Goal: Task Accomplishment & Management: Manage account settings

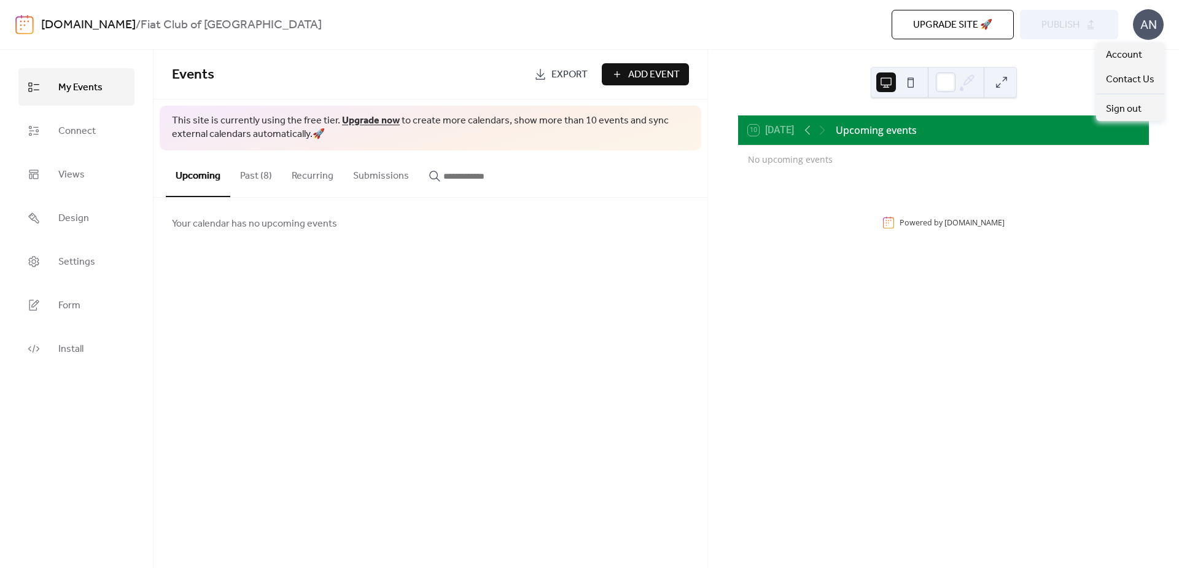
click at [1151, 28] on div "AN" at bounding box center [1148, 24] width 31 height 31
click at [1145, 56] on link "Account" at bounding box center [1130, 54] width 68 height 25
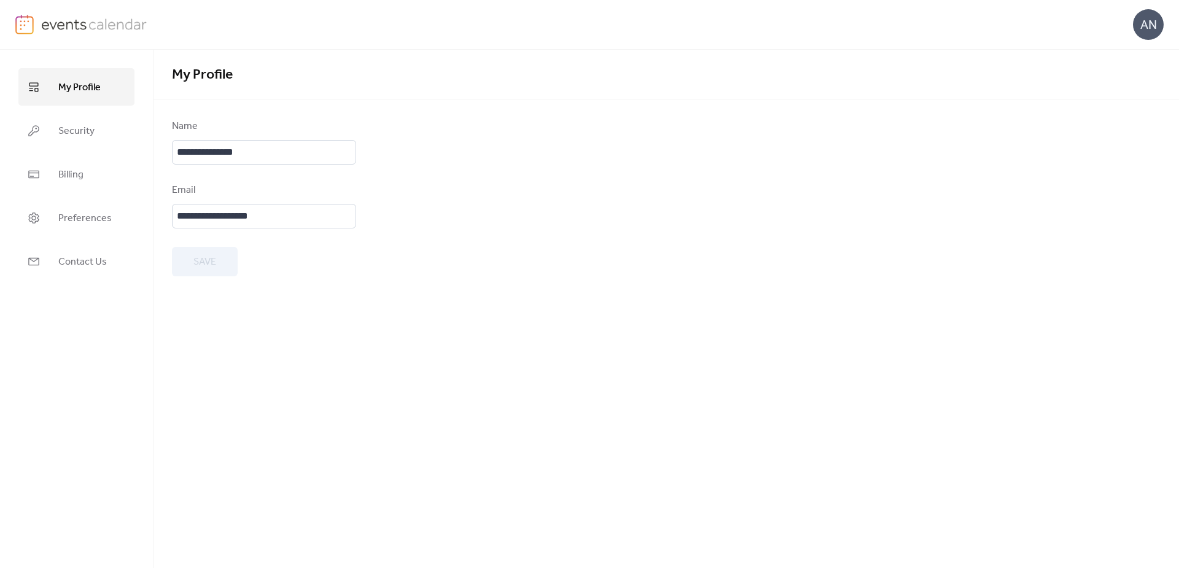
click at [668, 99] on div "My Profile" at bounding box center [665, 75] width 1025 height 50
click at [86, 22] on img at bounding box center [94, 24] width 106 height 18
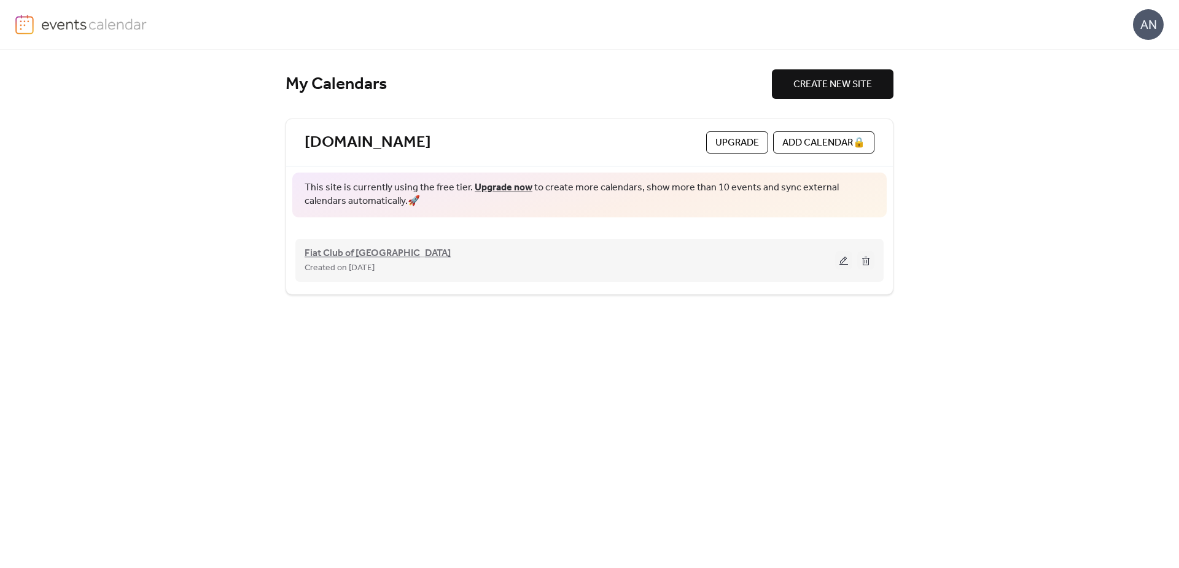
click at [352, 254] on span "Fiat Club of [GEOGRAPHIC_DATA]" at bounding box center [377, 253] width 146 height 15
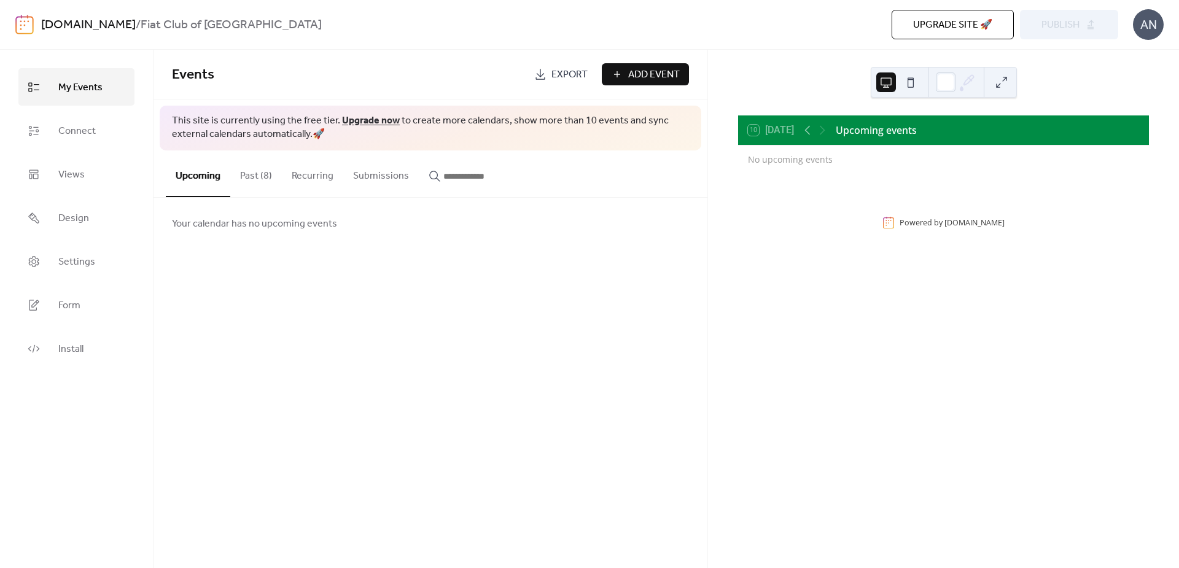
click at [257, 178] on button "Past (8)" at bounding box center [256, 172] width 52 height 45
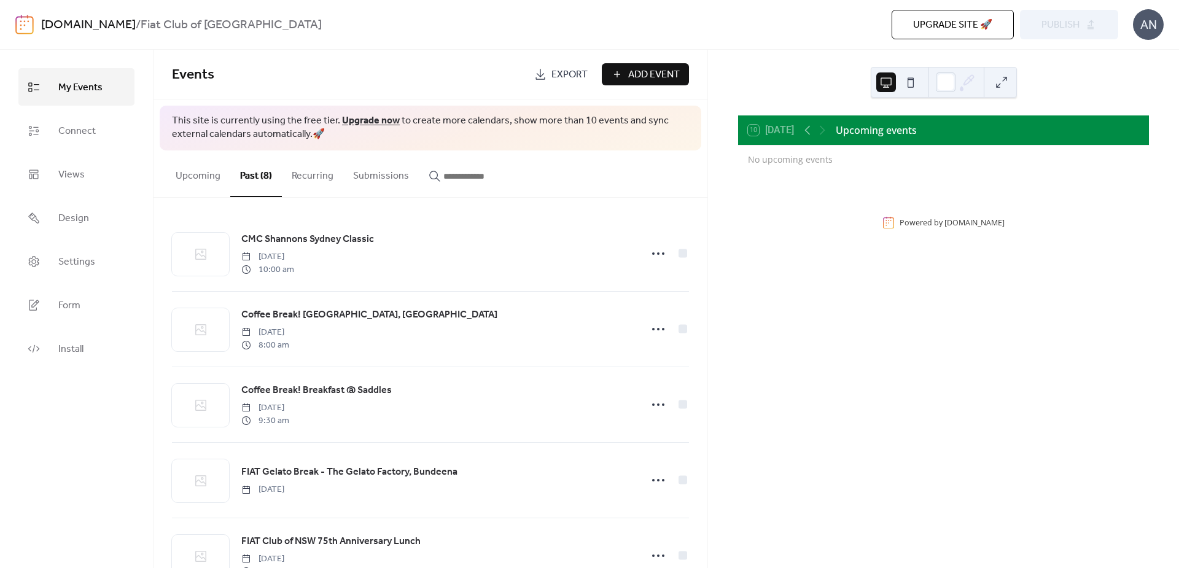
click at [911, 82] on button at bounding box center [911, 82] width 20 height 20
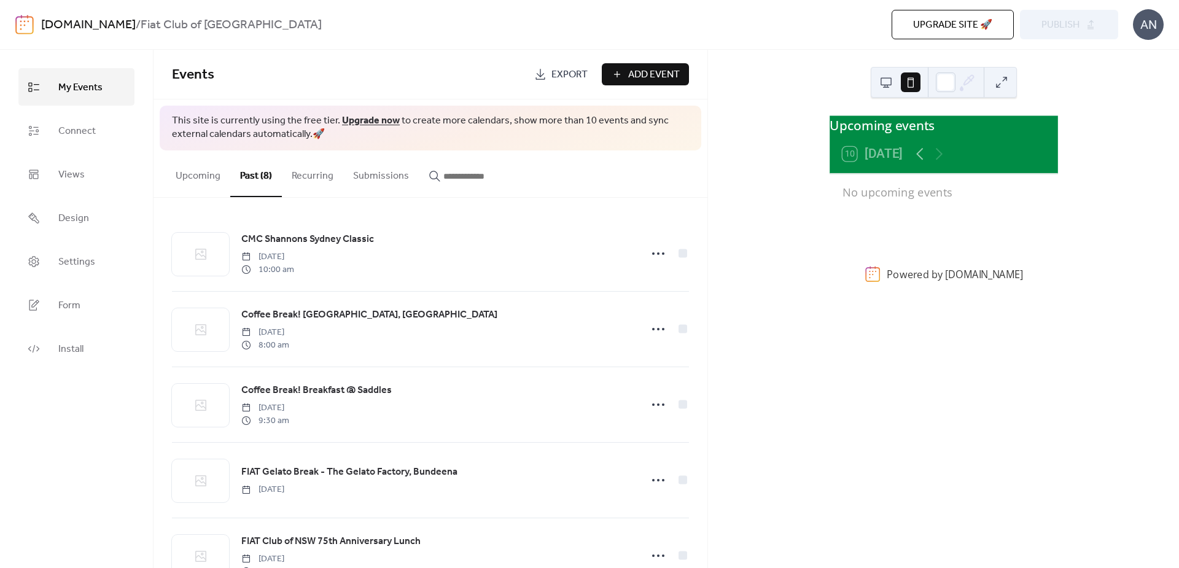
click at [888, 84] on button at bounding box center [886, 82] width 20 height 20
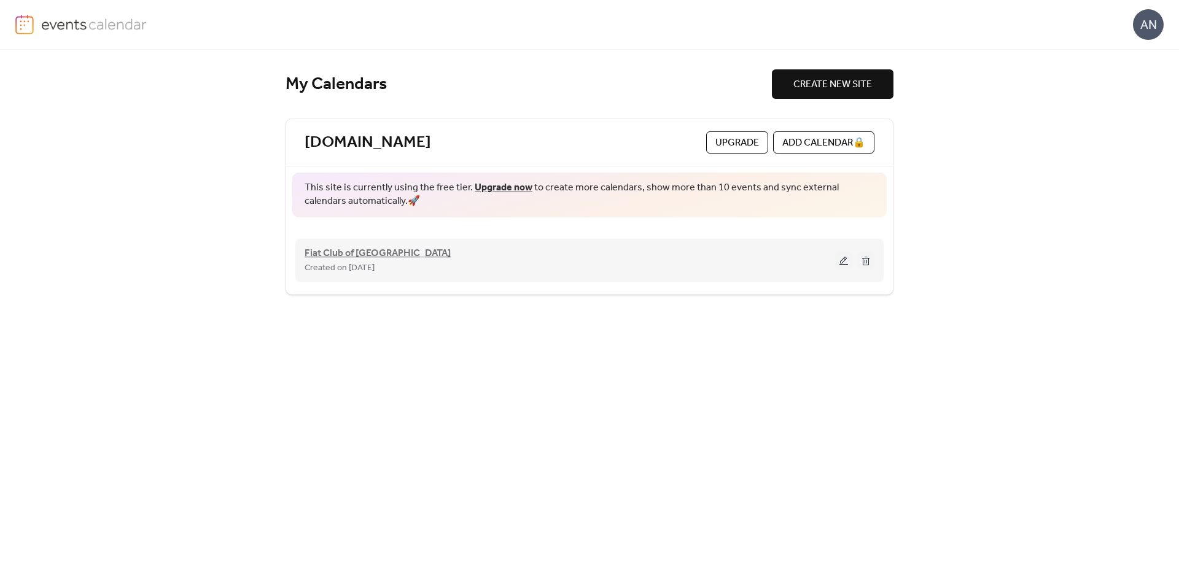
click at [347, 254] on span "Fiat Club of [GEOGRAPHIC_DATA]" at bounding box center [377, 253] width 146 height 15
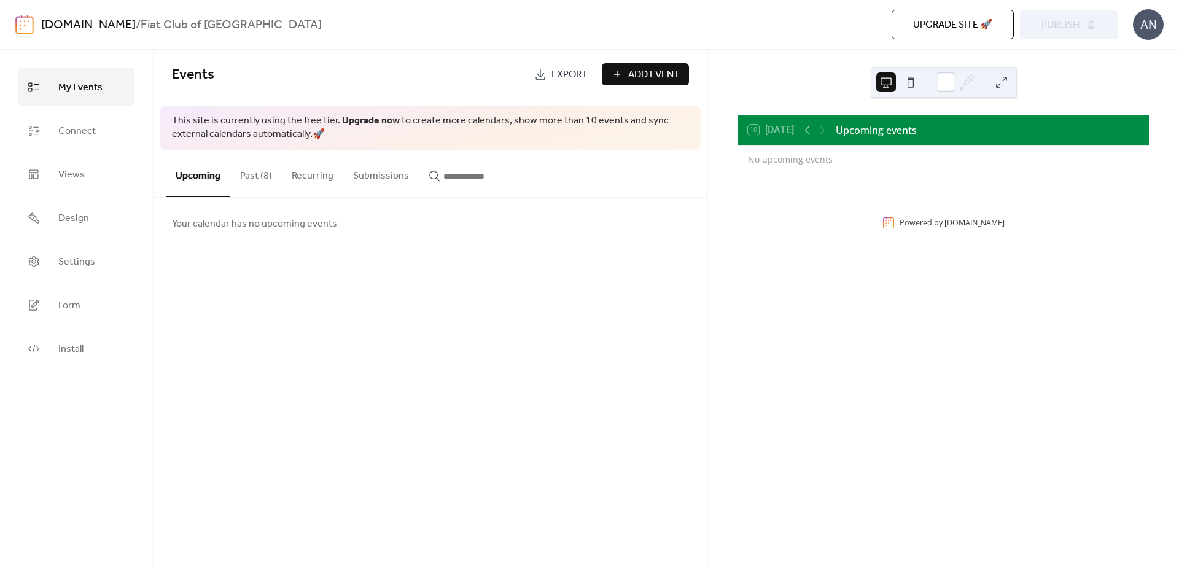
click at [1152, 26] on div "AN" at bounding box center [1148, 24] width 31 height 31
click at [1145, 53] on link "Account" at bounding box center [1130, 54] width 68 height 25
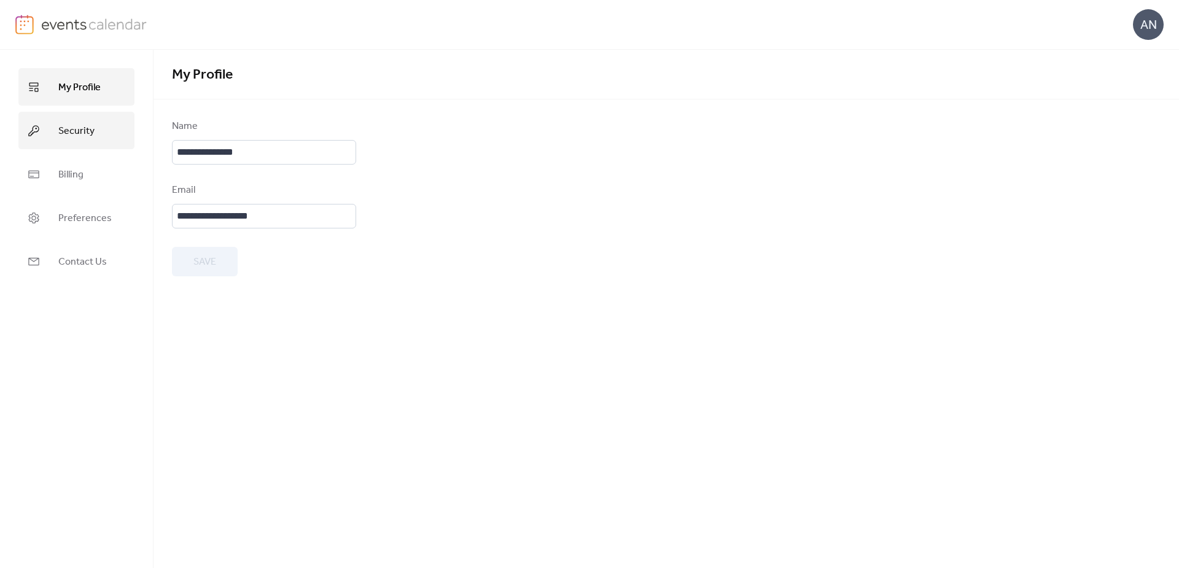
click at [74, 120] on link "Security" at bounding box center [76, 130] width 116 height 37
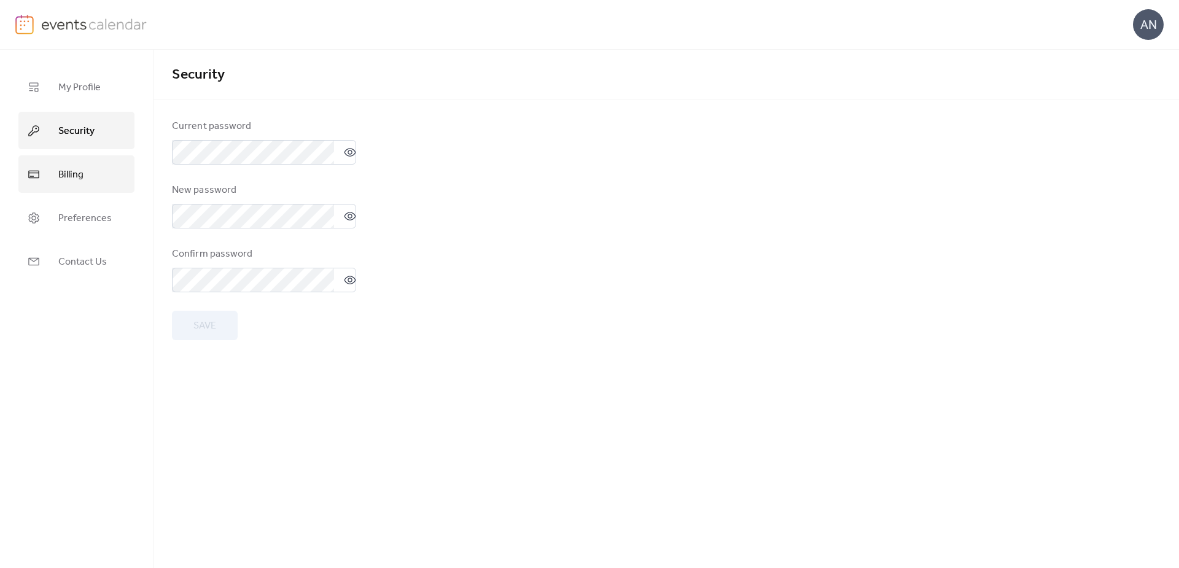
click at [69, 178] on span "Billing" at bounding box center [70, 174] width 25 height 19
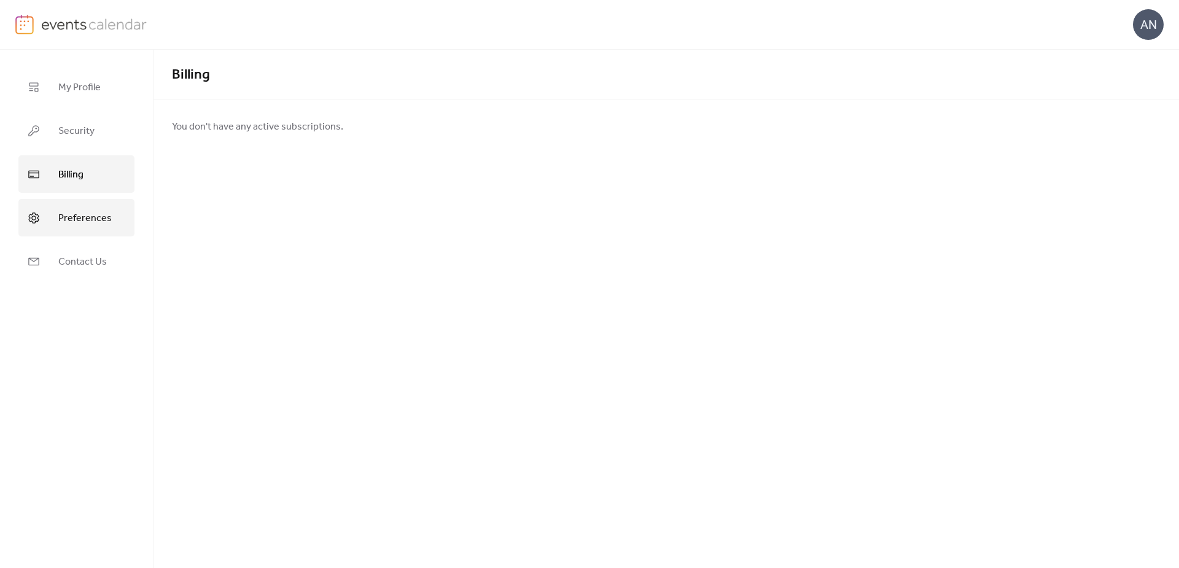
click at [74, 214] on span "Preferences" at bounding box center [84, 218] width 53 height 19
click at [79, 260] on span "Contact Us" at bounding box center [82, 261] width 48 height 19
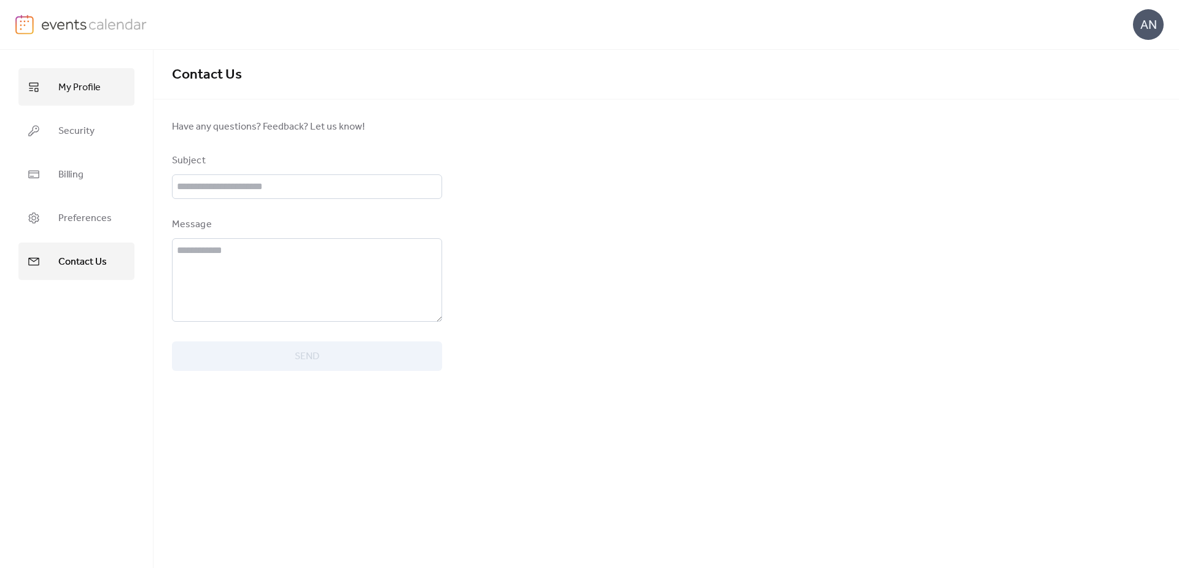
click at [86, 95] on span "My Profile" at bounding box center [79, 87] width 42 height 19
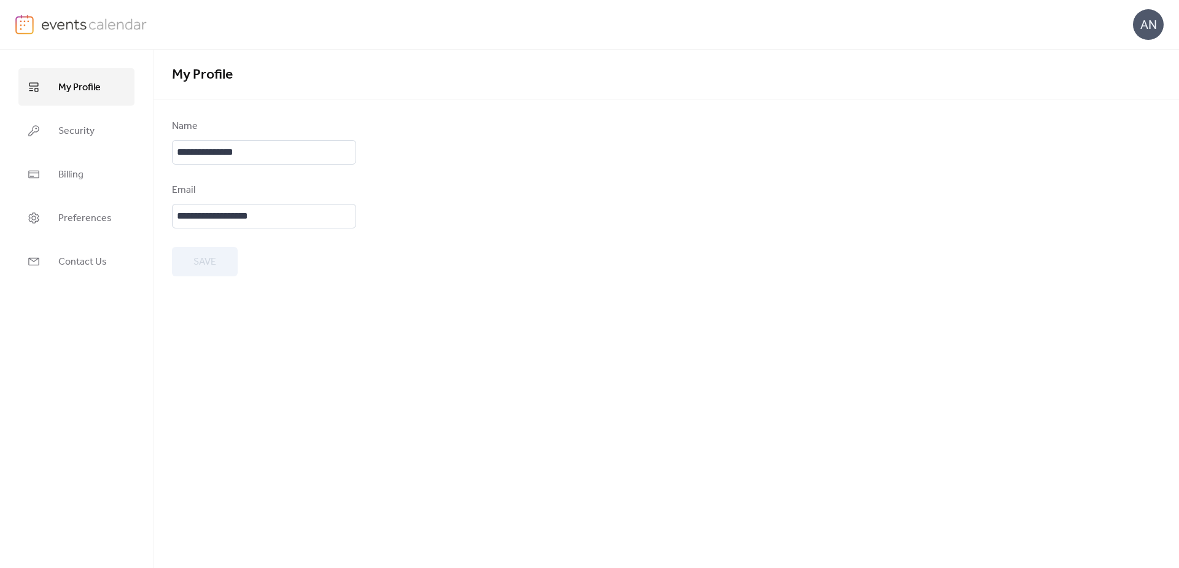
click at [26, 26] on img at bounding box center [24, 25] width 18 height 20
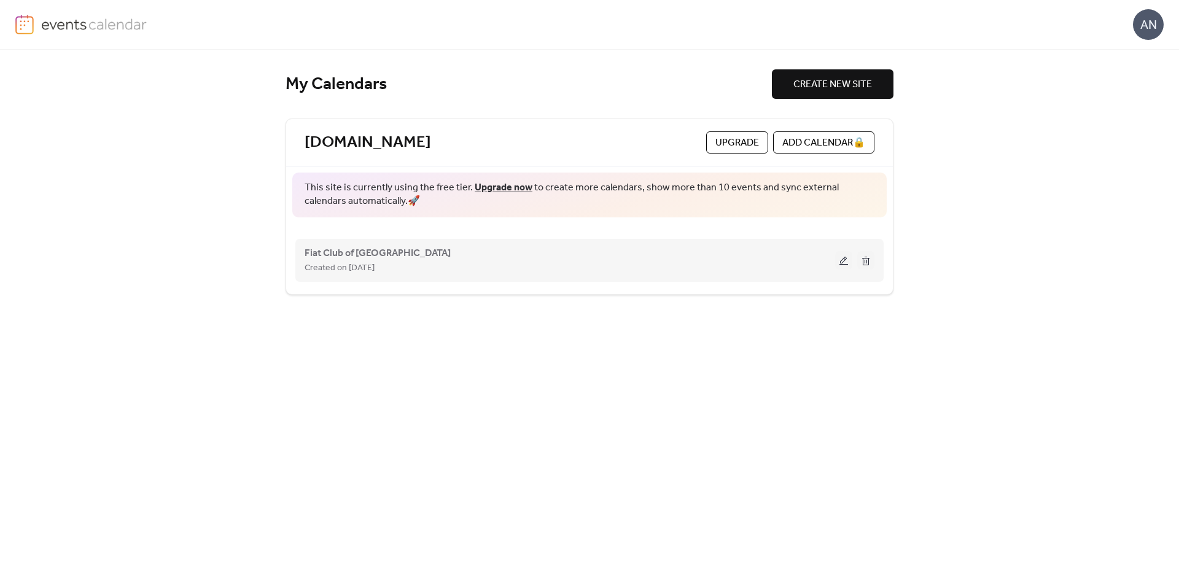
click at [365, 261] on span "Created on [DATE]" at bounding box center [339, 268] width 70 height 15
click at [350, 251] on span "Fiat Club of [GEOGRAPHIC_DATA]" at bounding box center [377, 253] width 146 height 15
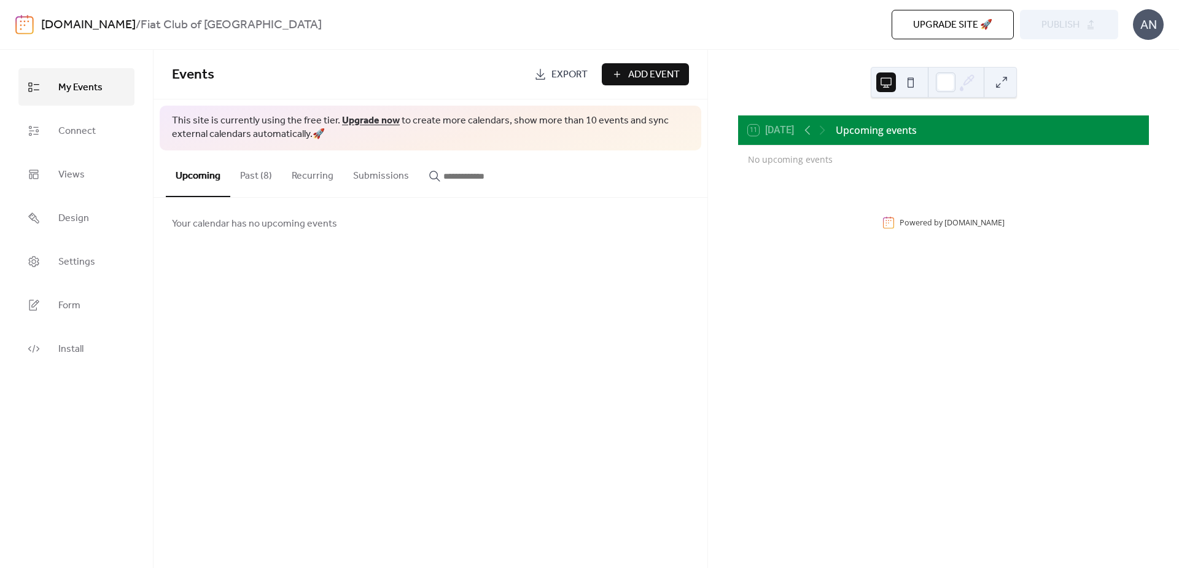
click at [253, 171] on button "Past (8)" at bounding box center [256, 172] width 52 height 45
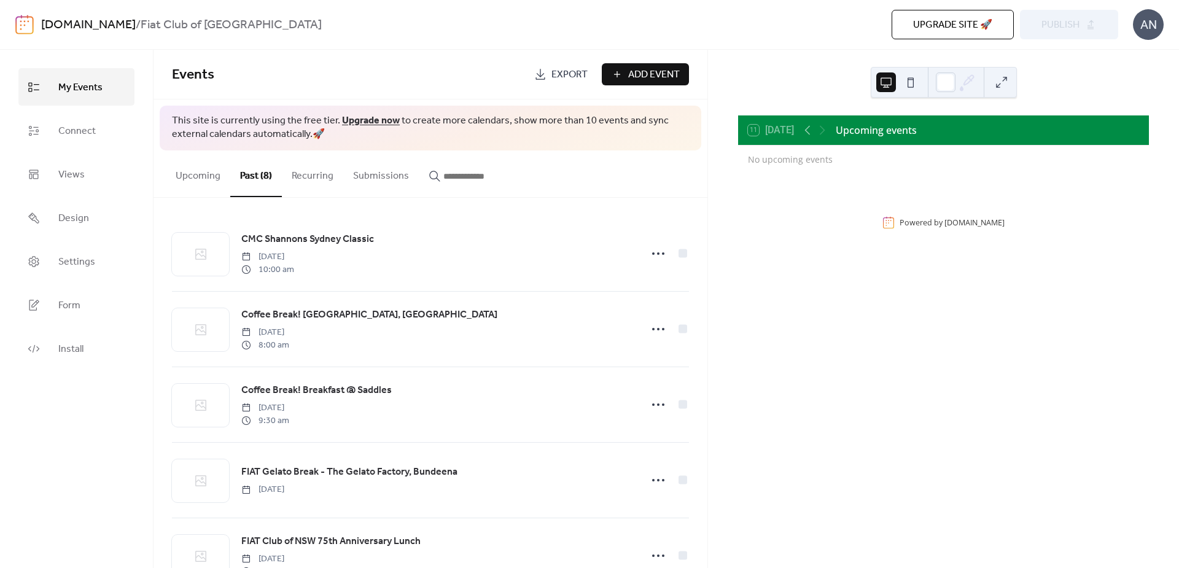
click at [200, 175] on button "Upcoming" at bounding box center [198, 172] width 64 height 45
